Goal: Navigation & Orientation: Understand site structure

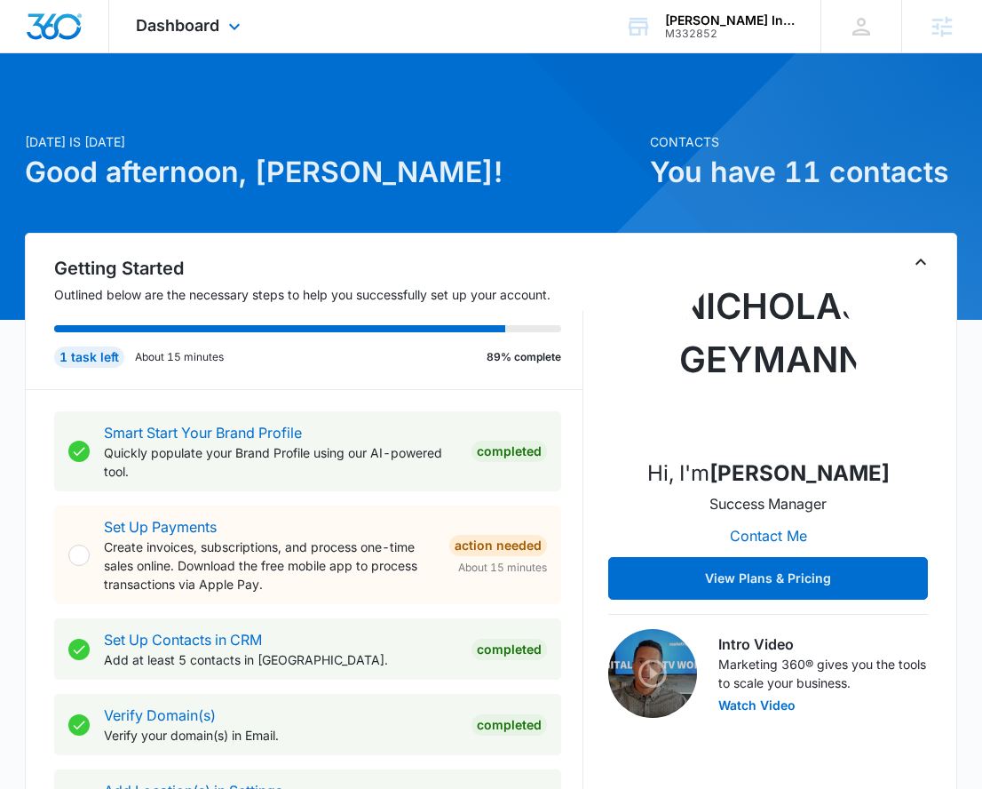
click at [245, 35] on div "Dashboard Apps Reputation Websites Forms CRM Email Social Content Ads Intellige…" at bounding box center [190, 26] width 163 height 52
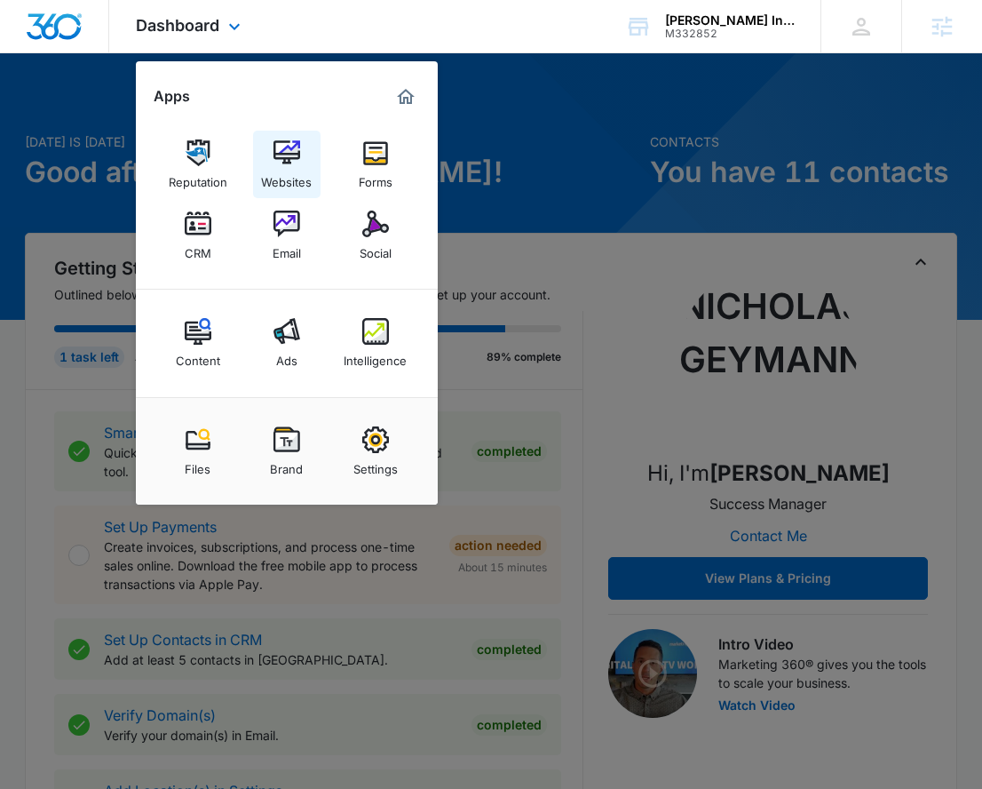
click at [285, 145] on img at bounding box center [287, 152] width 27 height 27
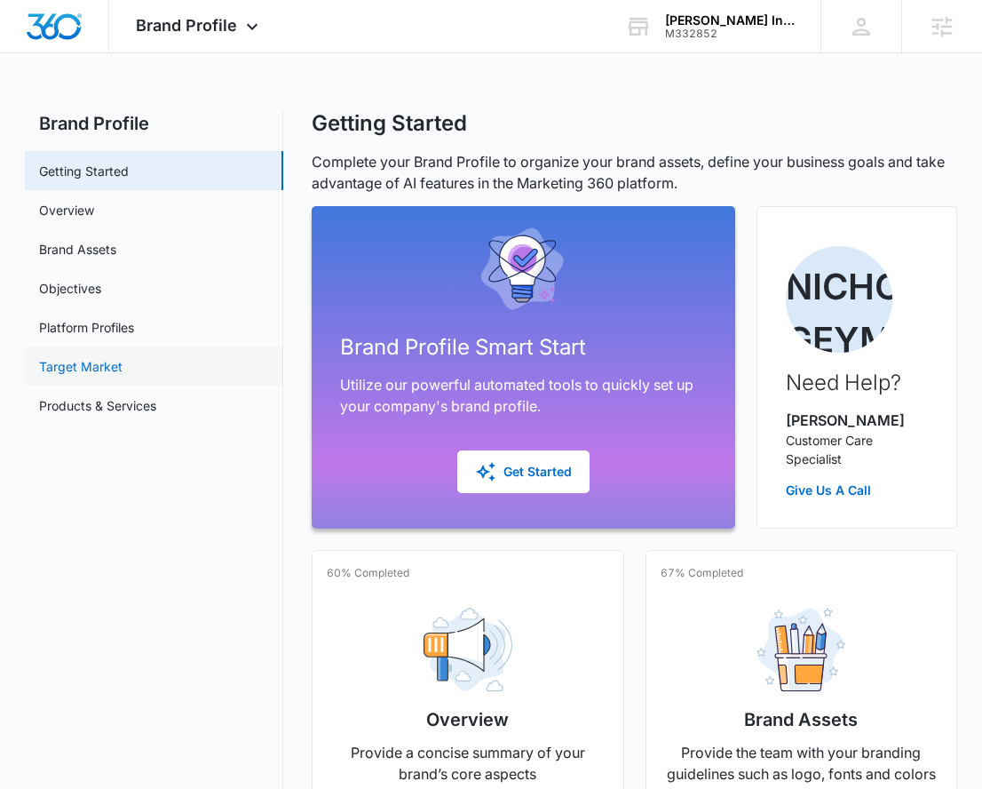
click at [123, 359] on link "Target Market" at bounding box center [80, 366] width 83 height 19
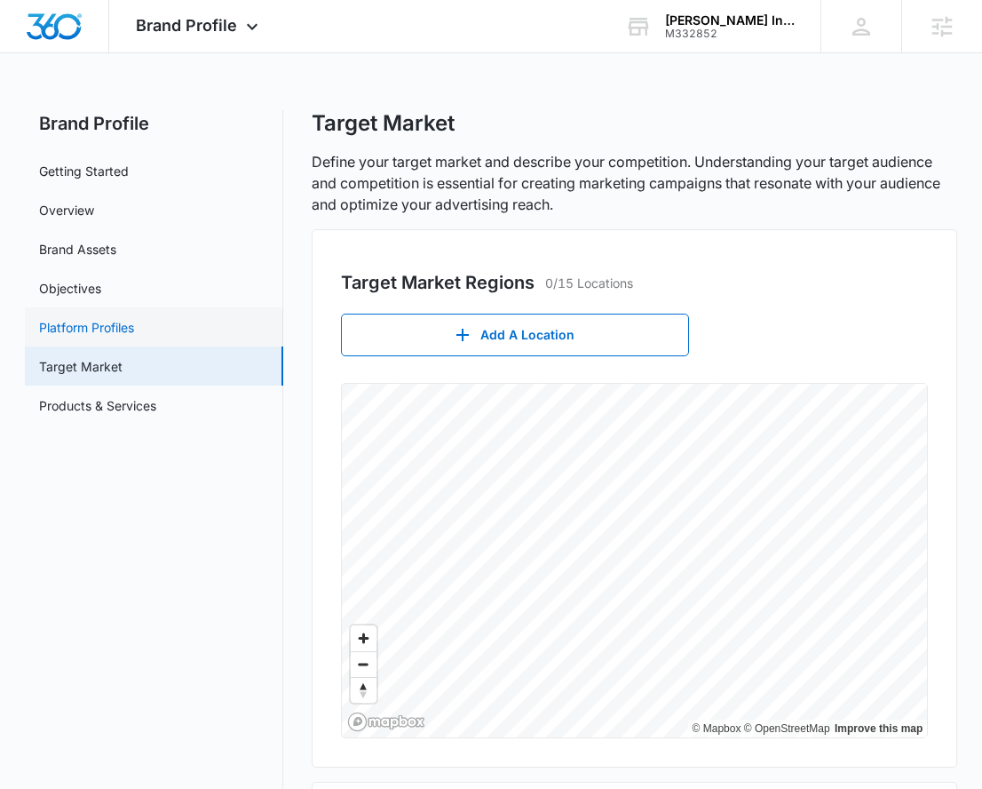
click at [66, 318] on link "Platform Profiles" at bounding box center [86, 327] width 95 height 19
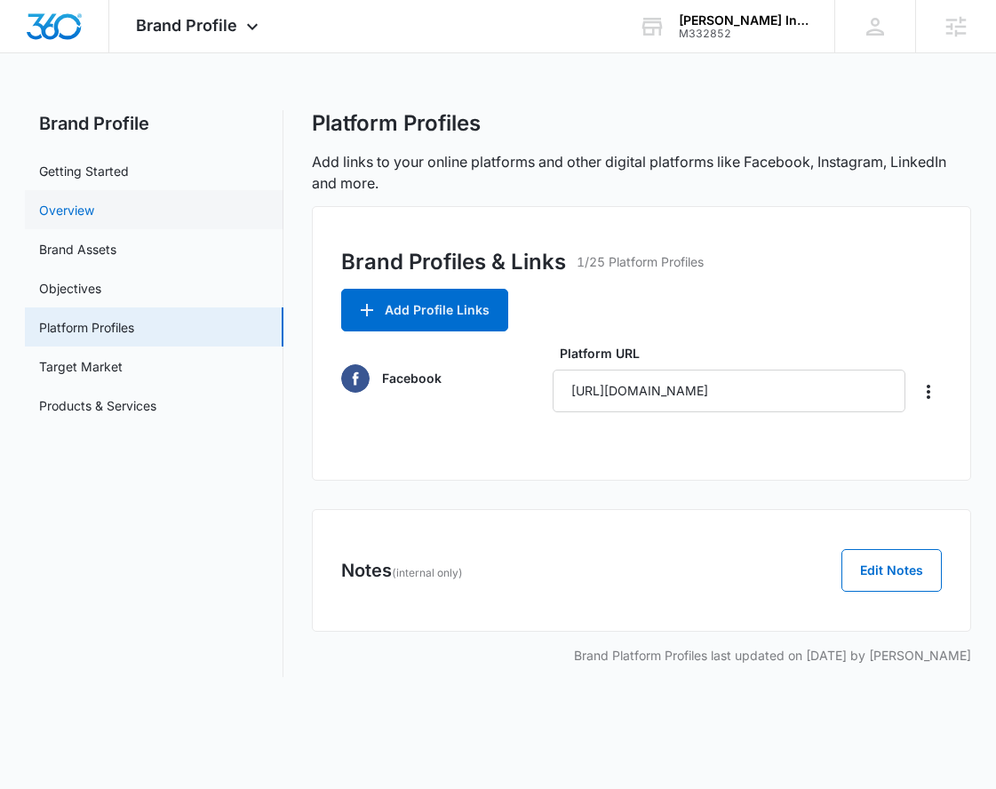
click at [61, 201] on link "Overview" at bounding box center [66, 210] width 55 height 19
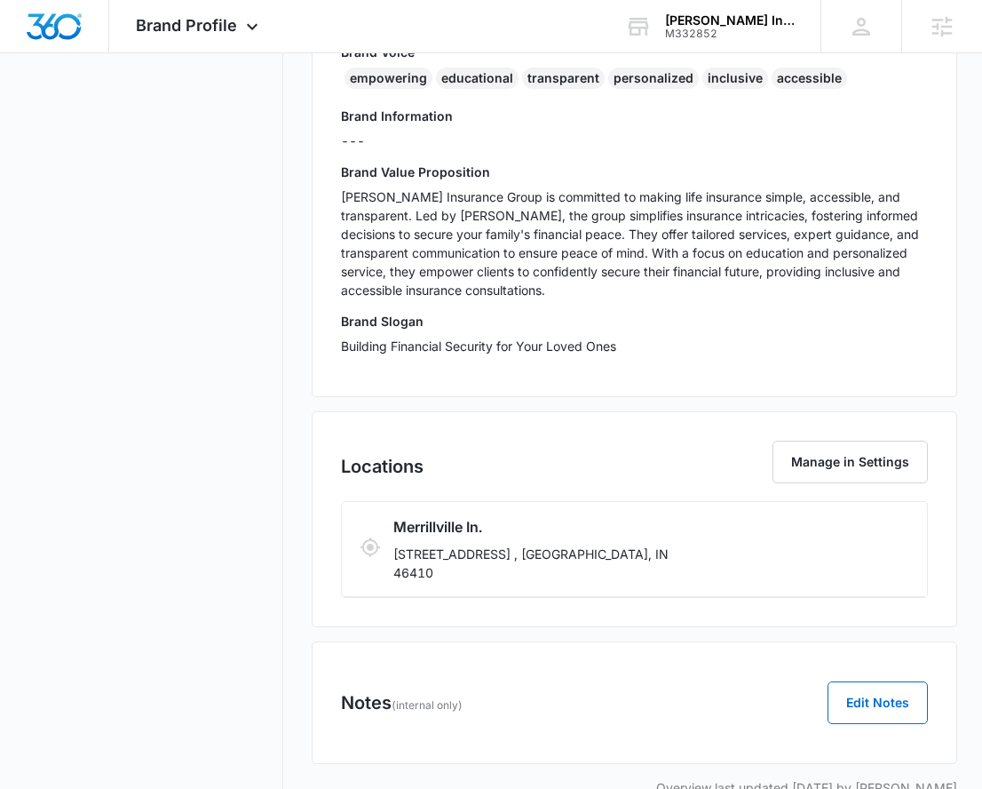
scroll to position [521, 0]
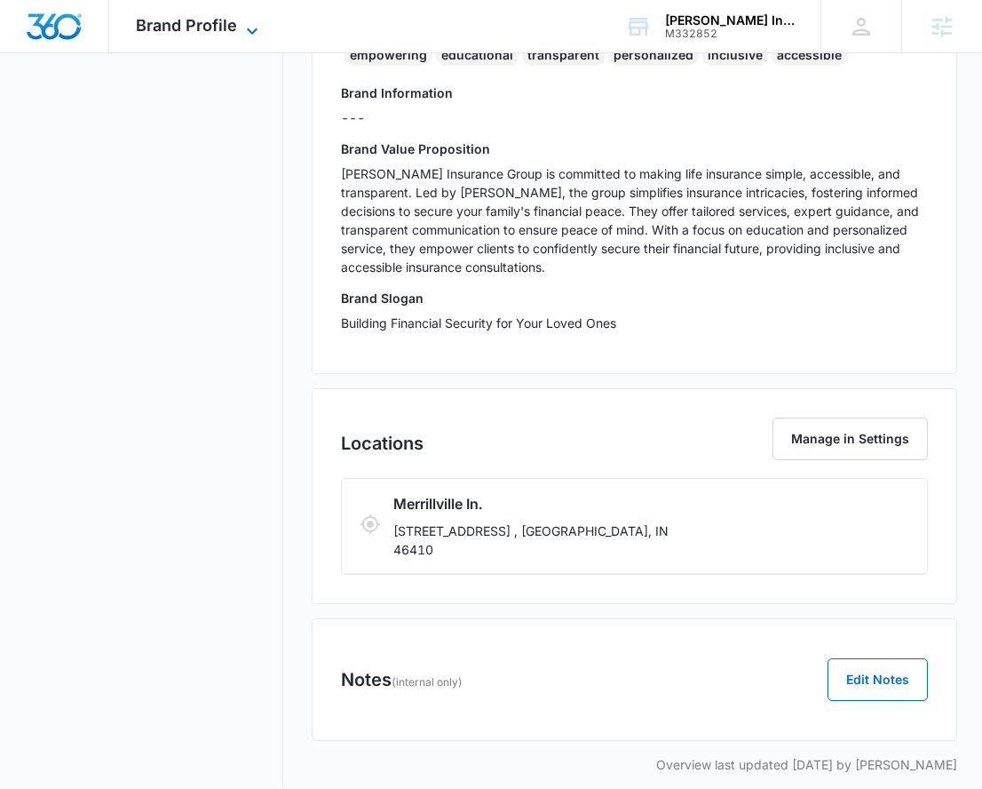
click at [251, 23] on icon at bounding box center [252, 30] width 21 height 21
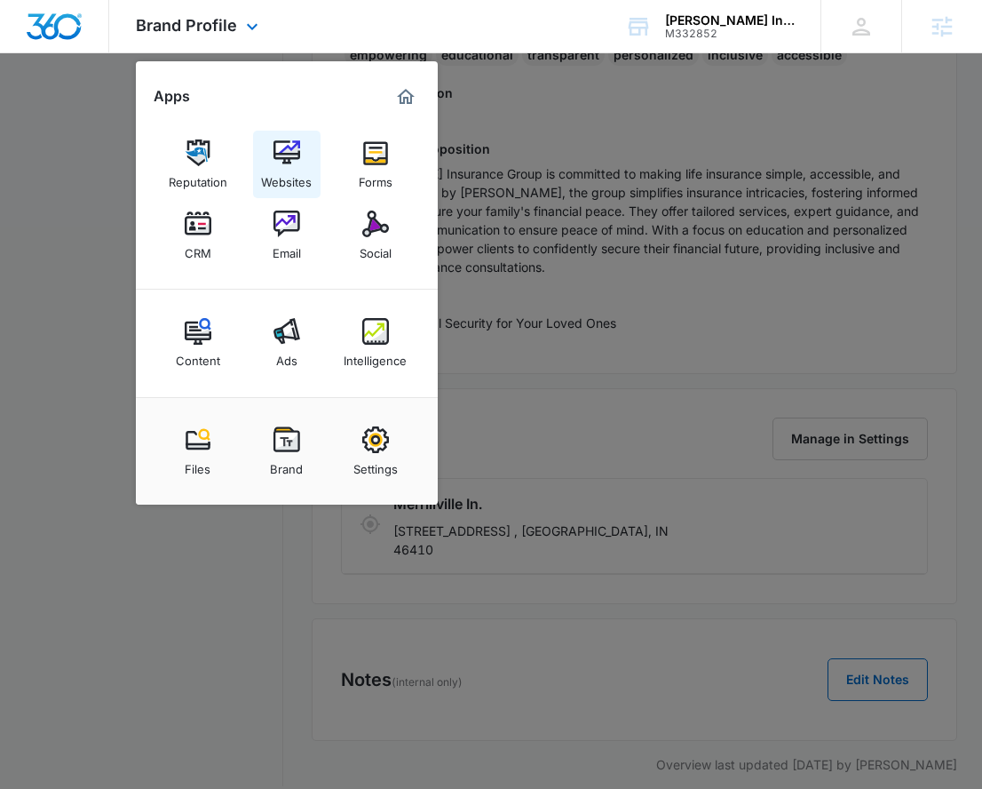
click at [288, 149] on img at bounding box center [287, 152] width 27 height 27
